Goal: Register for event/course

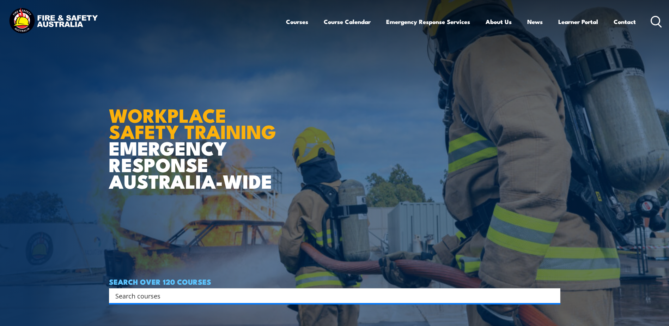
scroll to position [106, 0]
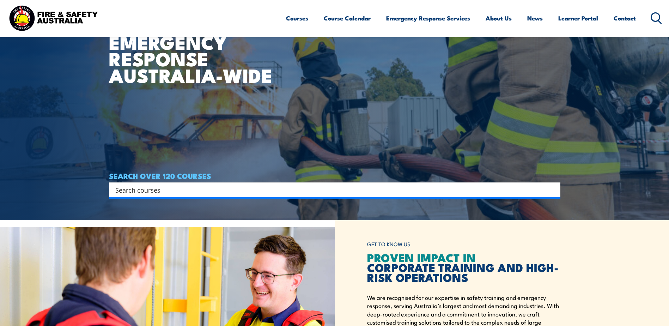
click at [208, 187] on input "Search input" at bounding box center [330, 190] width 430 height 11
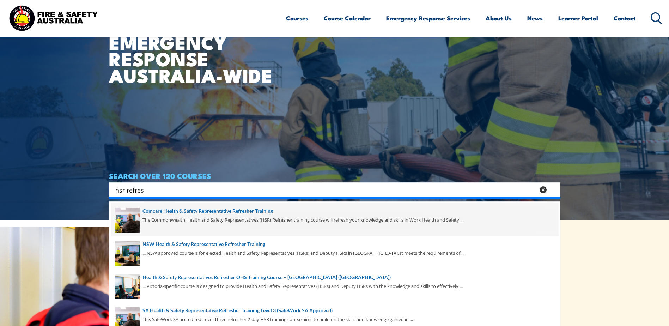
type input "hsr refres"
click at [197, 216] on span at bounding box center [334, 219] width 447 height 33
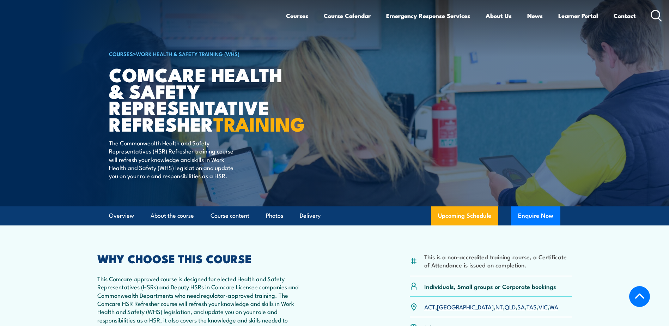
scroll to position [141, 0]
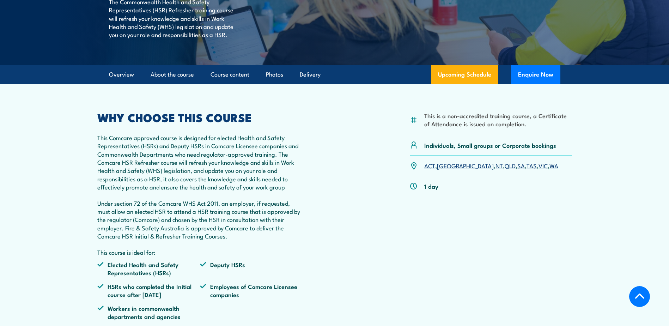
click at [447, 170] on link "NSW" at bounding box center [465, 165] width 57 height 8
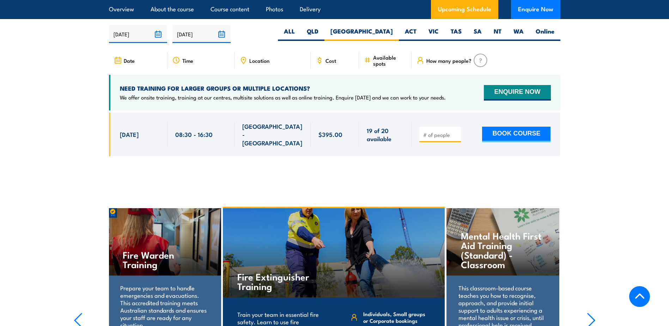
click at [434, 134] on input "number" at bounding box center [440, 134] width 35 height 7
type input "1"
click at [529, 137] on button "BOOK COURSE" at bounding box center [516, 135] width 68 height 16
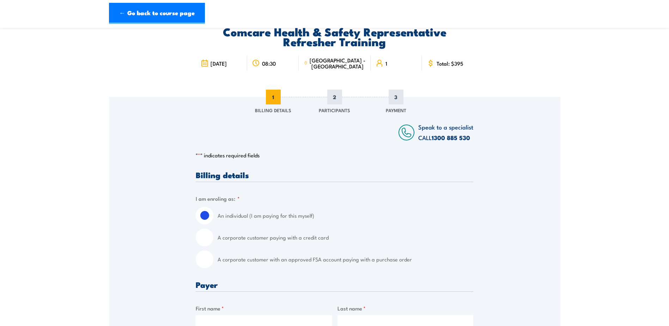
scroll to position [71, 0]
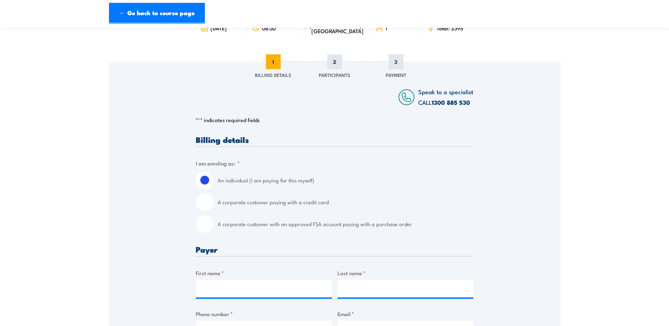
click at [207, 203] on input "A corporate customer paying with a credit card" at bounding box center [205, 202] width 18 height 18
radio input "true"
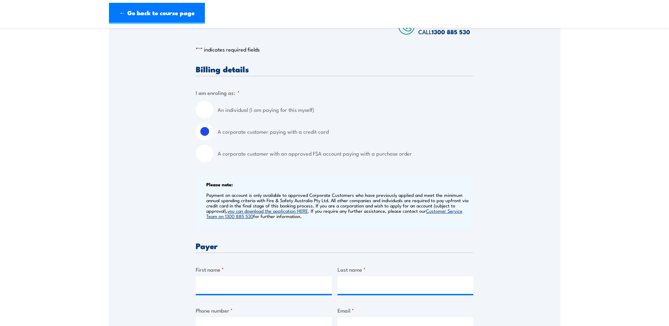
scroll to position [212, 0]
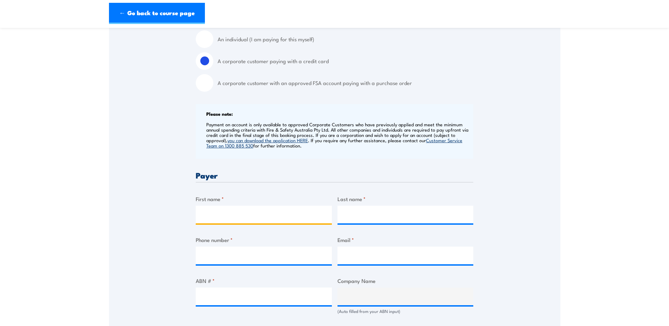
click at [235, 216] on input "First name *" at bounding box center [264, 215] width 136 height 18
type input "Todd"
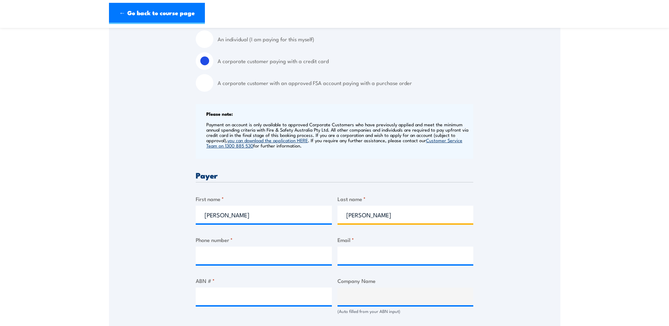
type input "Coleman"
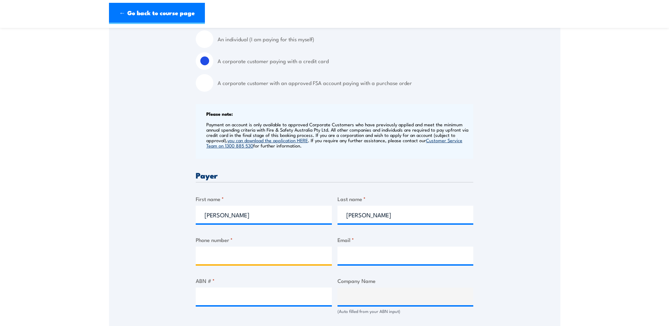
paste input "1800 624 225"
type input "1800 624 225"
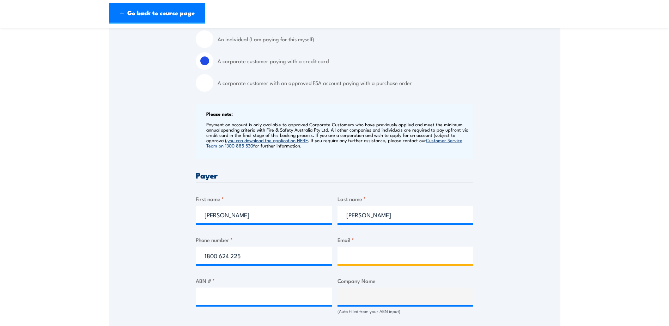
click at [356, 252] on input "Email *" at bounding box center [406, 256] width 136 height 18
type input "todd.coleman@abs.gov.au"
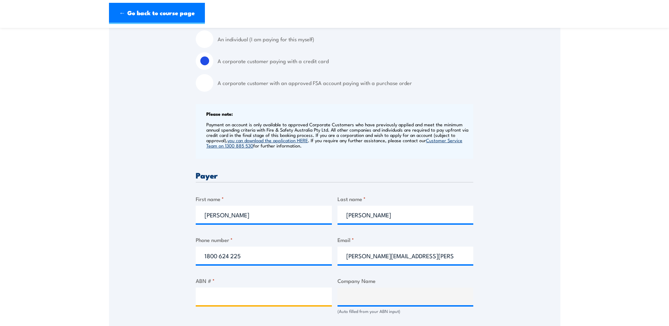
click at [239, 296] on input "ABN # *" at bounding box center [264, 297] width 136 height 18
paste input "26 331 428 522"
type input "26 331 428 522"
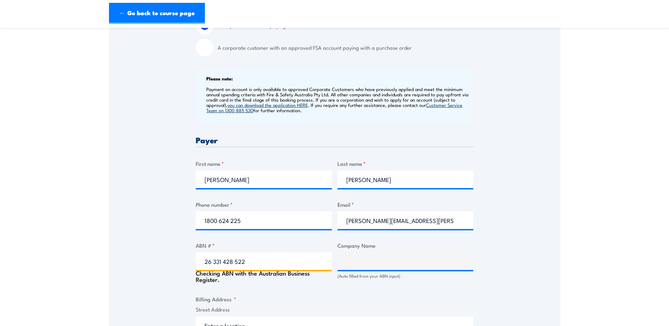
type input "AUSTRALIAN BUREAU OF STATISTICS"
type input "26 331 428 522"
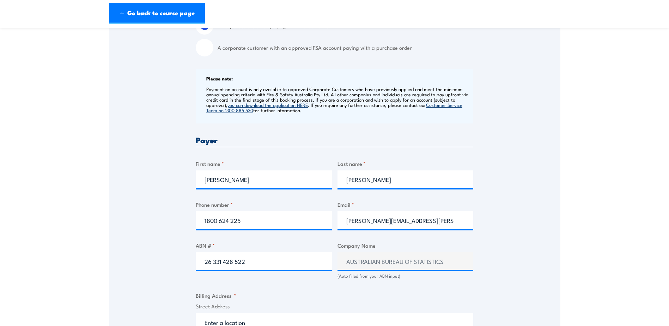
scroll to position [318, 0]
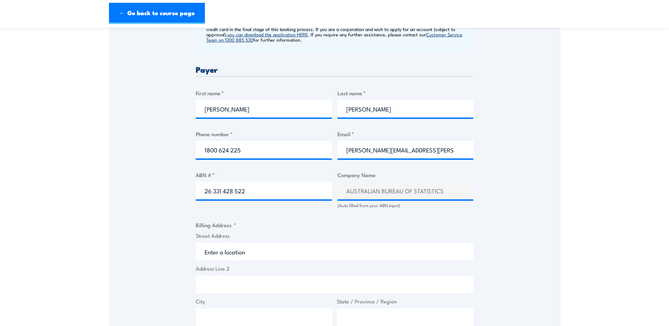
click at [244, 250] on input "Street Address" at bounding box center [335, 252] width 278 height 18
type input "12 Gheringhap Street, Geelong VIC, Australia"
type input "12 Gheringhap St"
type input "Geelong"
type input "Victoria"
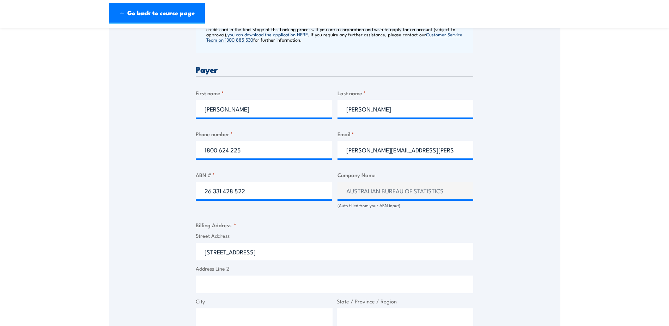
type input "3220"
select select "Australia"
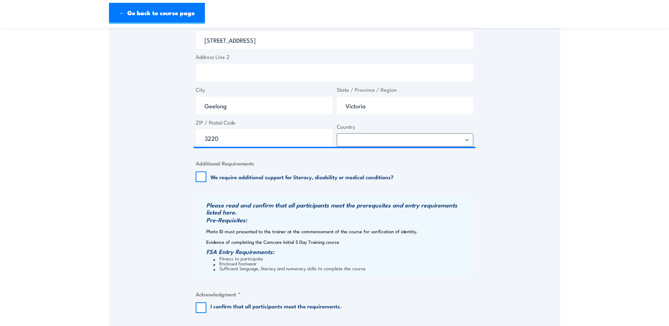
scroll to position [564, 0]
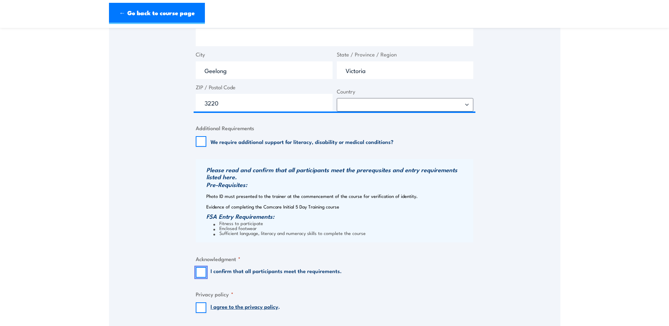
click at [205, 273] on input "I confirm that all participants meet the requirements." at bounding box center [201, 272] width 11 height 11
checkbox input "true"
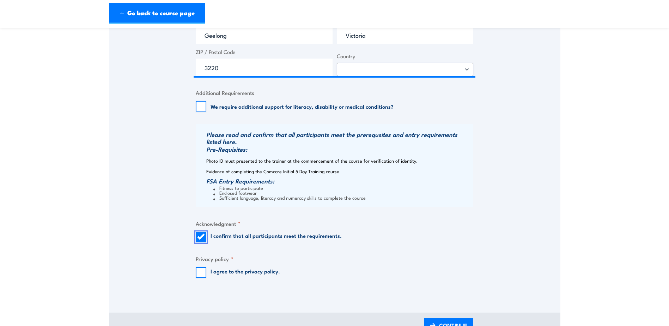
scroll to position [635, 0]
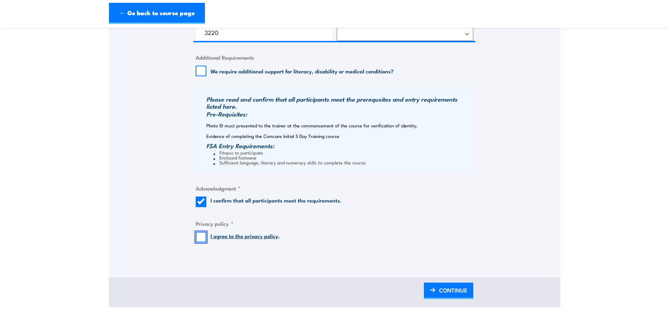
click at [201, 242] on input "I agree to the privacy policy ." at bounding box center [201, 237] width 11 height 11
checkbox input "true"
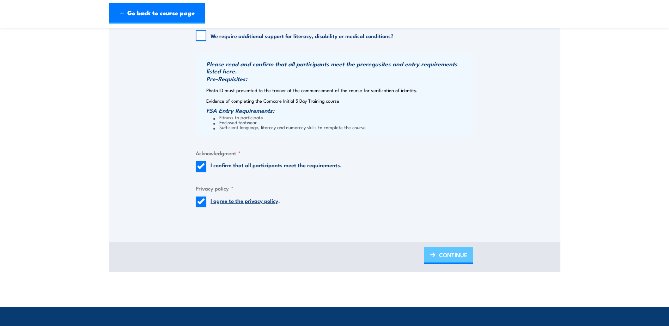
click at [447, 256] on span "CONTINUE" at bounding box center [453, 255] width 28 height 19
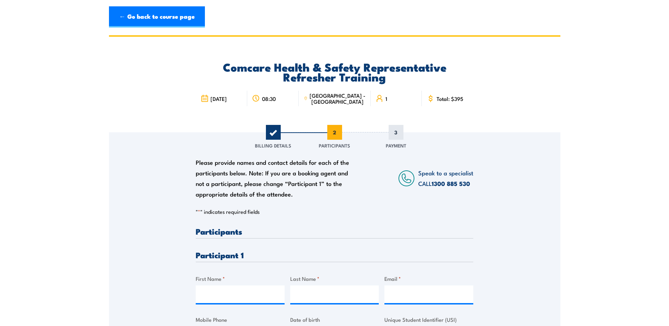
scroll to position [0, 0]
click at [246, 296] on input "First Name *" at bounding box center [240, 294] width 89 height 18
type input "Louise"
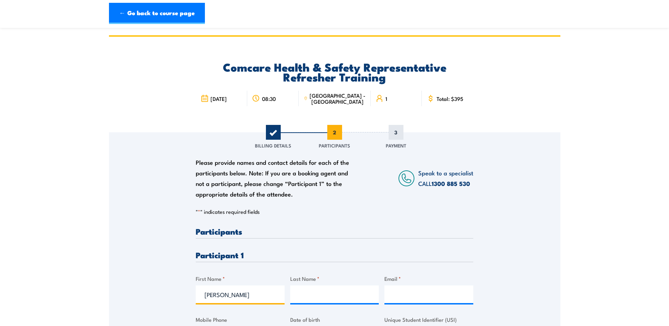
scroll to position [35, 0]
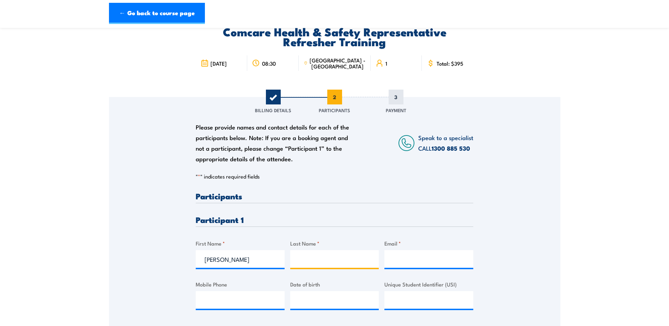
click at [316, 259] on input "Last Name *" at bounding box center [334, 259] width 89 height 18
type input "Chilton"
click at [406, 252] on input "Email *" at bounding box center [429, 259] width 89 height 18
paste input "louise.chilton@abs.gov.au"
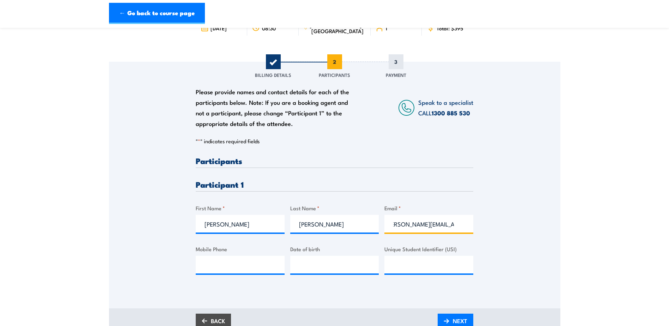
scroll to position [0, 0]
drag, startPoint x: 409, startPoint y: 224, endPoint x: 343, endPoint y: 223, distance: 65.6
click at [343, 223] on div "Please provide names and contact details for each of the participants below. No…" at bounding box center [335, 221] width 278 height 129
type input "louise.chilton@abs.gov.au"
click at [220, 266] on input "Mobile Phone" at bounding box center [240, 265] width 89 height 18
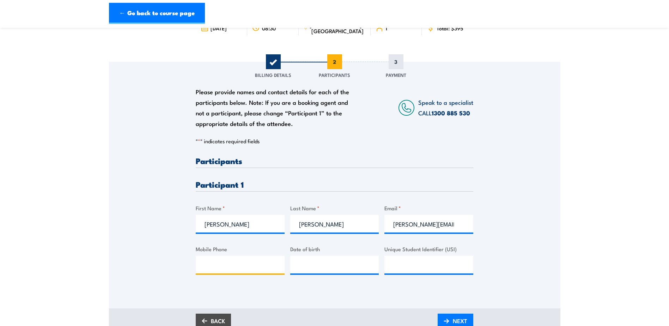
click at [225, 259] on input "Mobile Phone" at bounding box center [240, 265] width 89 height 18
paste input "0467810404"
type input "0467810404"
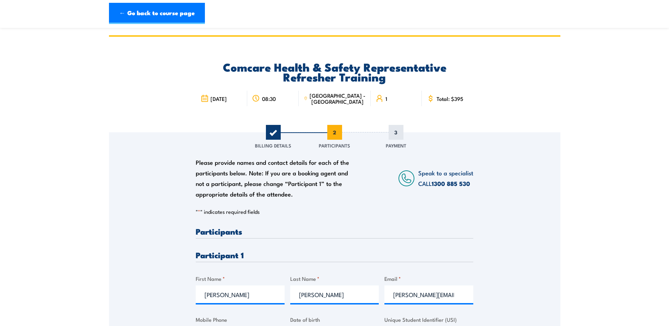
scroll to position [176, 0]
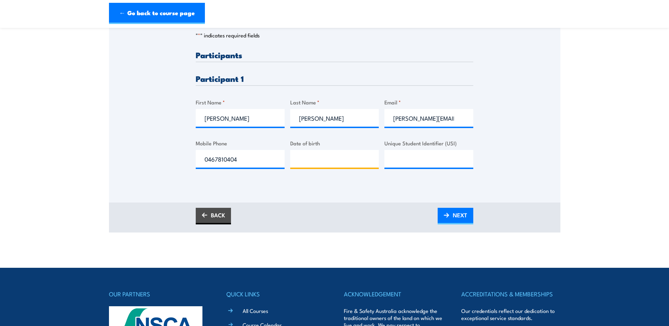
type input "__/__/____"
click at [327, 157] on input "__/__/____" at bounding box center [334, 159] width 89 height 18
click at [456, 209] on span "NEXT" at bounding box center [460, 215] width 14 height 19
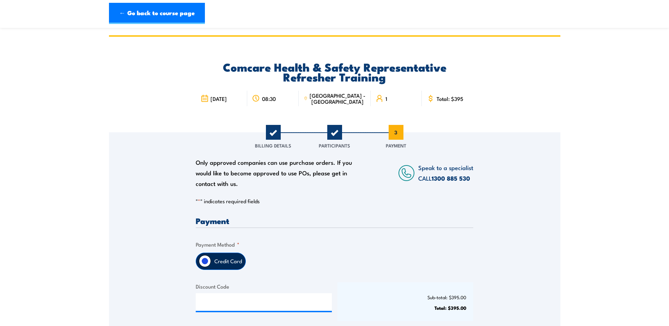
scroll to position [141, 0]
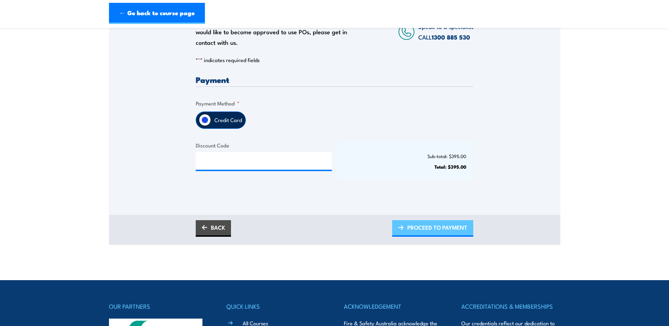
click at [441, 229] on span "PROCEED TO PAYMENT" at bounding box center [437, 227] width 60 height 19
